Goal: Transaction & Acquisition: Purchase product/service

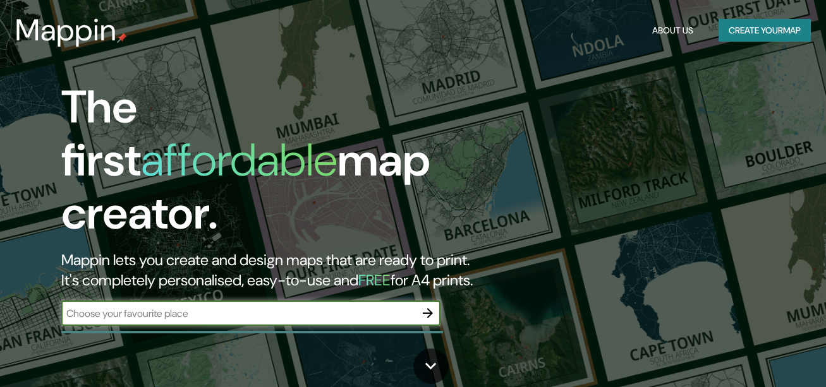
click at [162, 306] on input "text" at bounding box center [238, 313] width 354 height 15
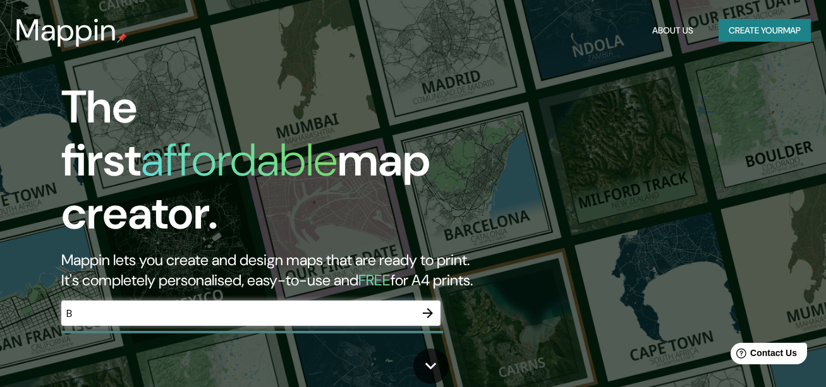
drag, startPoint x: 644, startPoint y: 210, endPoint x: 580, endPoint y: 212, distance: 63.2
click at [645, 209] on div "The first affordable map creator. Mappin lets you create and design maps that a…" at bounding box center [413, 193] width 826 height 387
click at [116, 306] on input "B" at bounding box center [238, 313] width 354 height 15
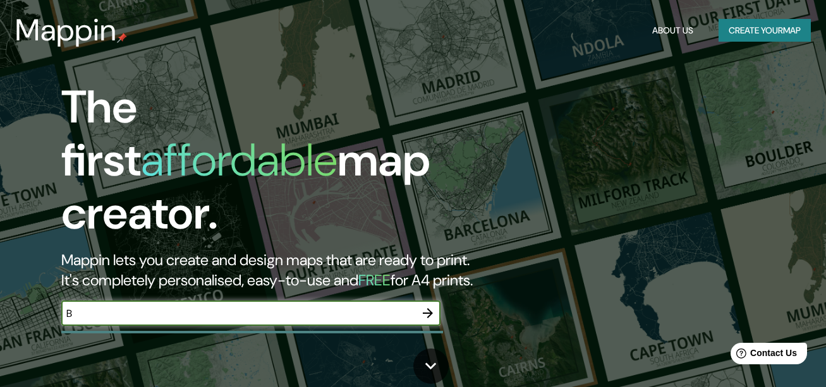
paste input "o"
type input "Bogota"
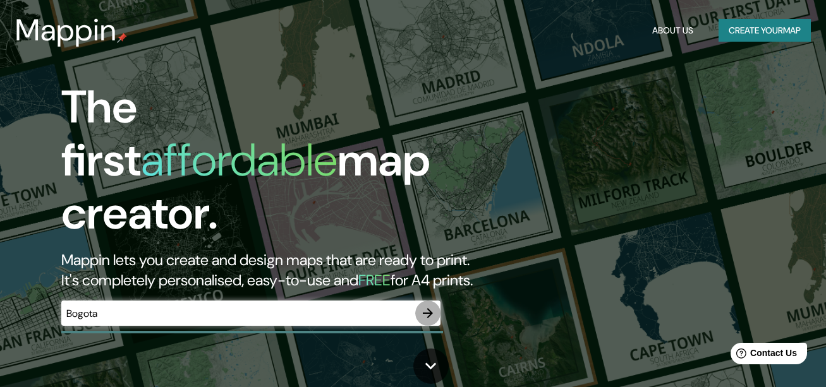
click at [425, 306] on icon "button" at bounding box center [427, 313] width 15 height 15
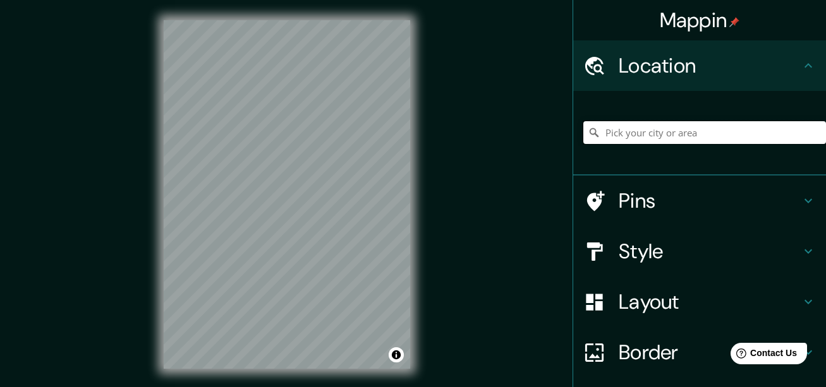
click at [623, 128] on input "Pick your city or area" at bounding box center [704, 132] width 243 height 23
paste input "o"
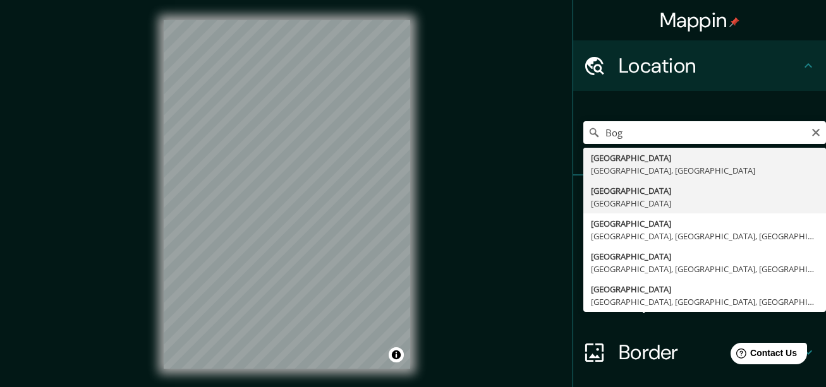
type input "Bogotá, Colombia"
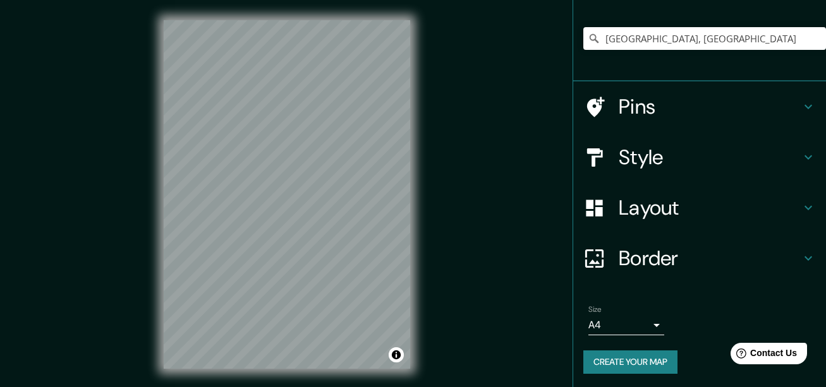
scroll to position [96, 0]
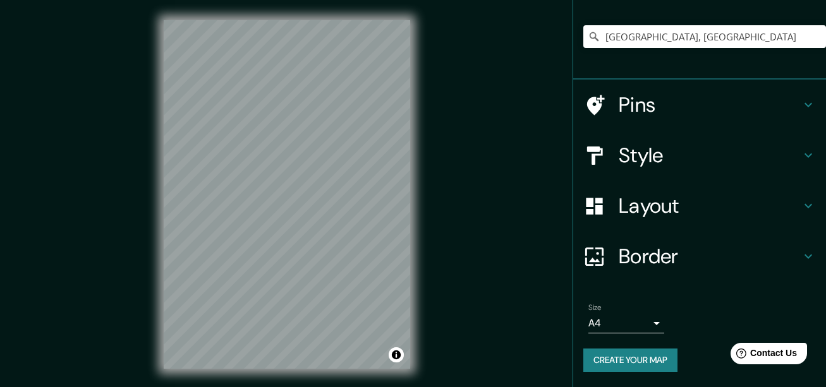
click at [624, 356] on button "Create your map" at bounding box center [630, 360] width 94 height 23
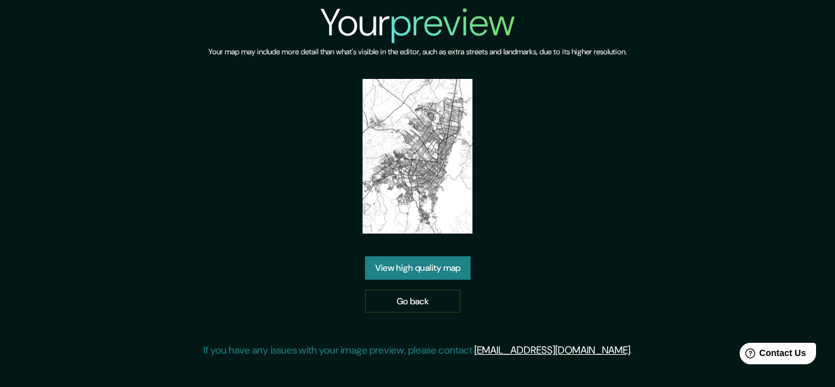
click at [568, 258] on div "Your preview Your map may include more detail than what's visible in the editor…" at bounding box center [417, 184] width 429 height 368
click at [453, 268] on link "View high quality map" at bounding box center [417, 267] width 105 height 23
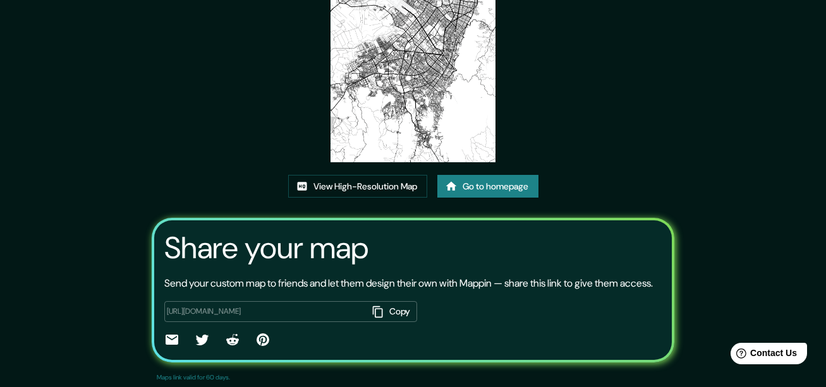
scroll to position [126, 0]
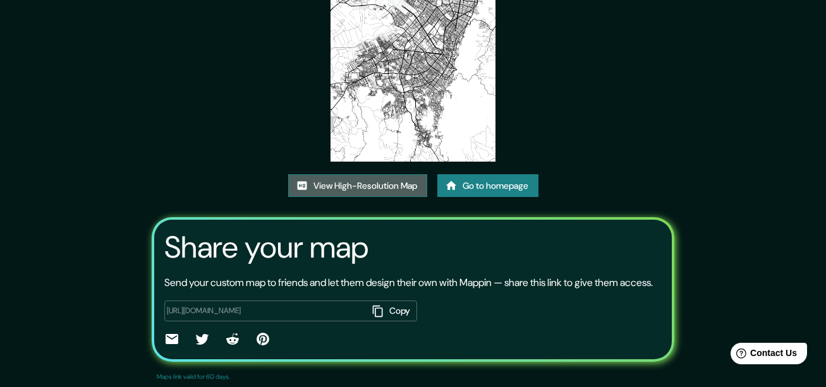
click at [386, 189] on link "View High-Resolution Map" at bounding box center [357, 185] width 139 height 23
